Goal: Check status

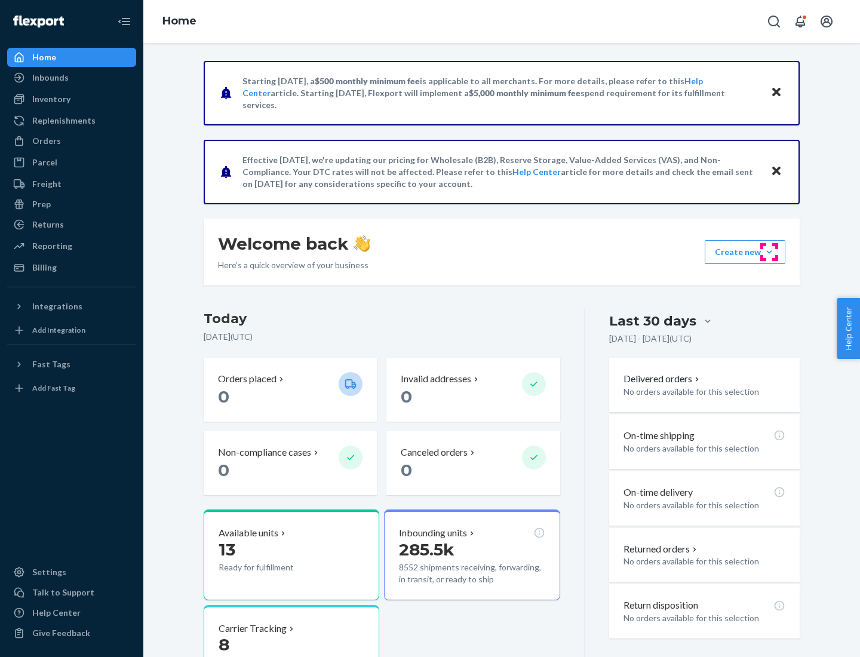
click at [769, 252] on button "Create new Create new inbound Create new order Create new product" at bounding box center [745, 252] width 81 height 24
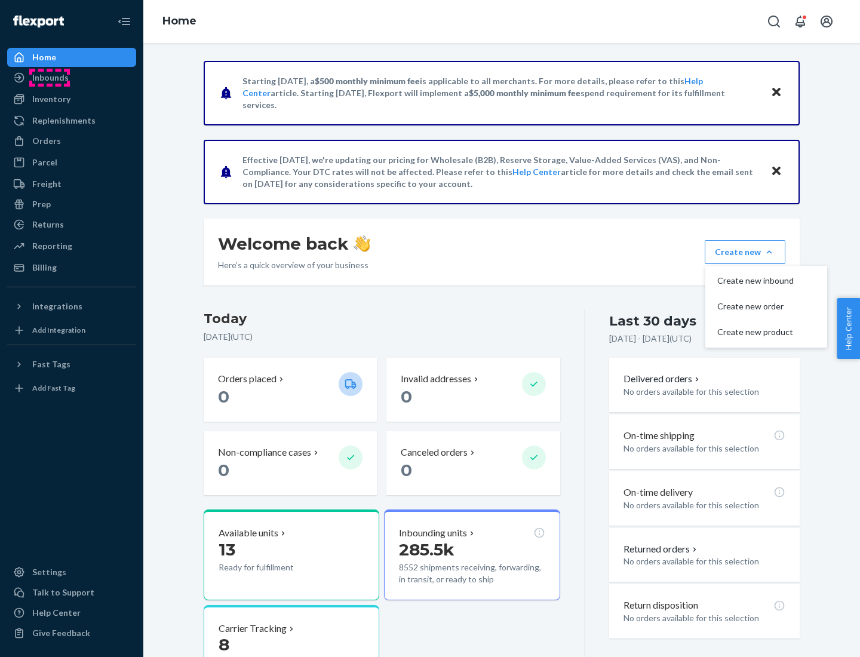
click at [50, 78] on div "Inbounds" at bounding box center [50, 78] width 36 height 12
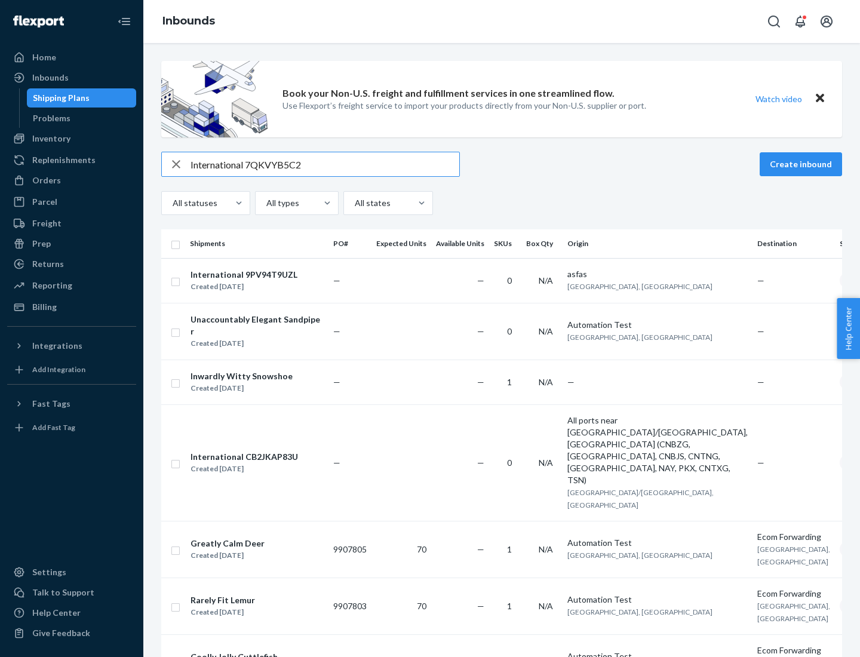
type input "International 7QKVYB5C29"
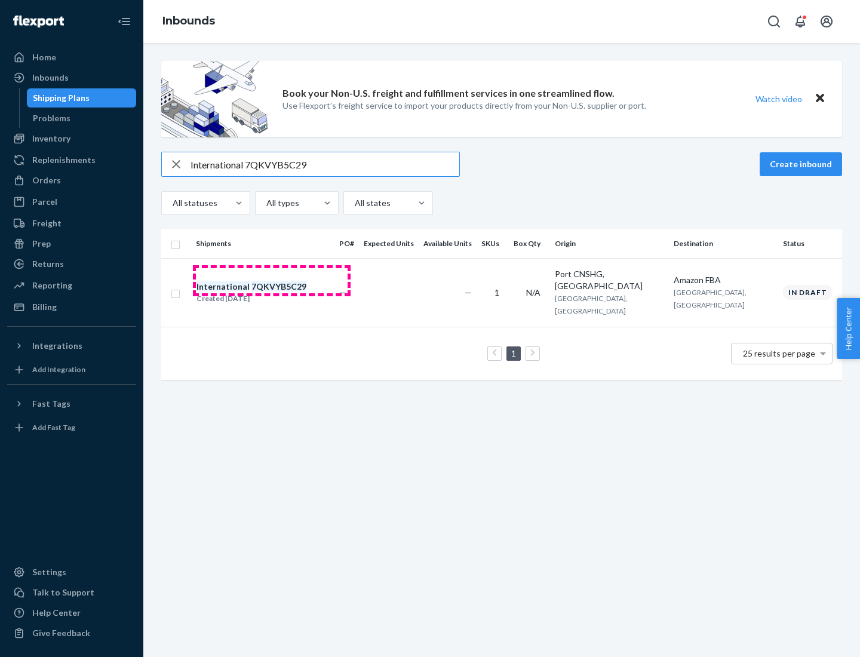
click at [272, 293] on div "Created [DATE]" at bounding box center [251, 299] width 110 height 12
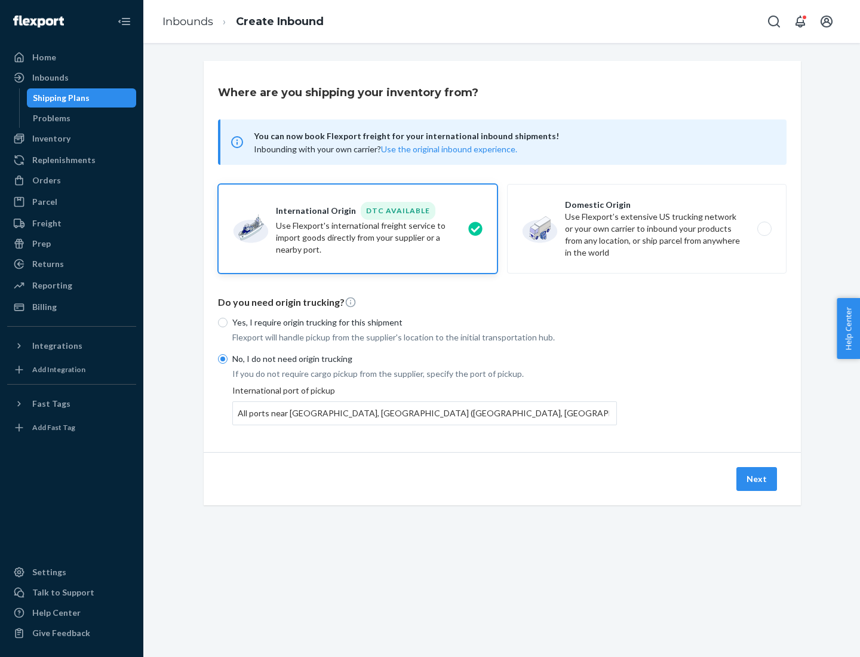
click at [757, 478] on button "Next" at bounding box center [756, 479] width 41 height 24
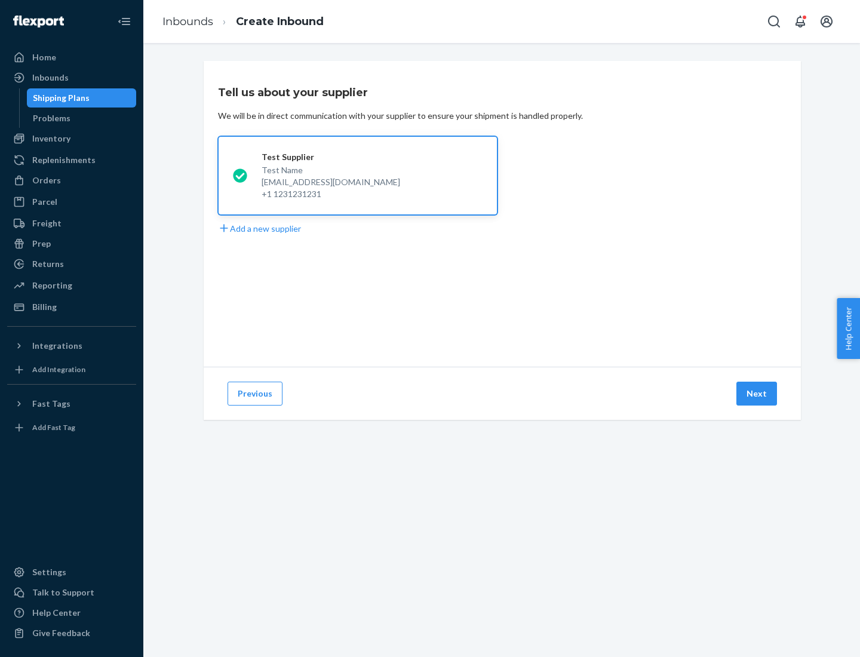
click at [757, 393] on button "Next" at bounding box center [756, 394] width 41 height 24
